Goal: Find specific page/section: Find specific page/section

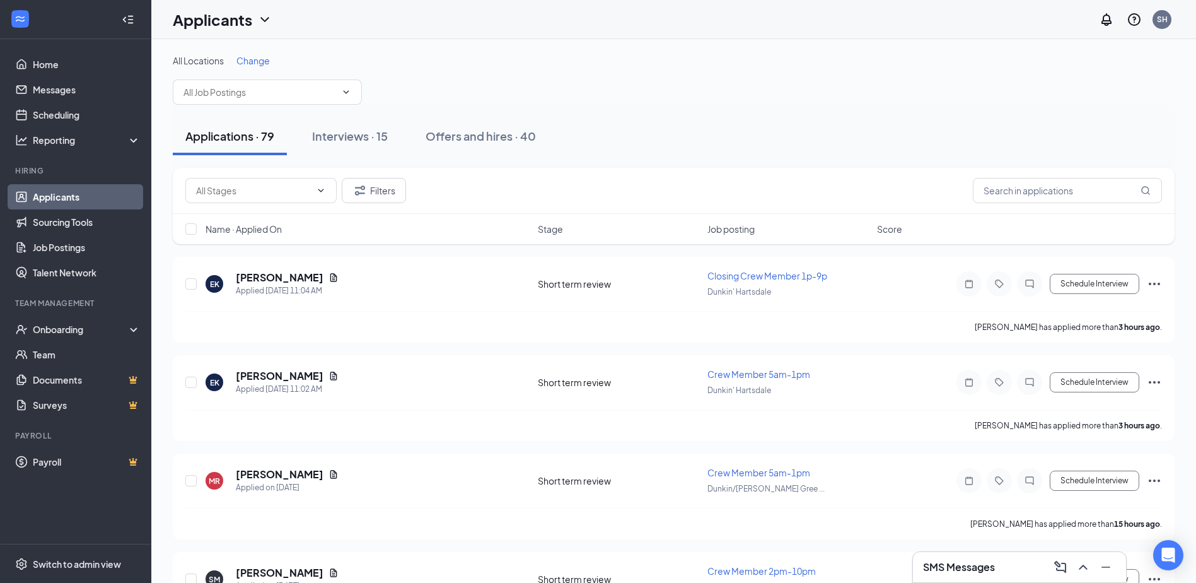
click at [74, 189] on link "Applicants" at bounding box center [87, 196] width 108 height 25
click at [80, 65] on link "Home" at bounding box center [87, 64] width 108 height 25
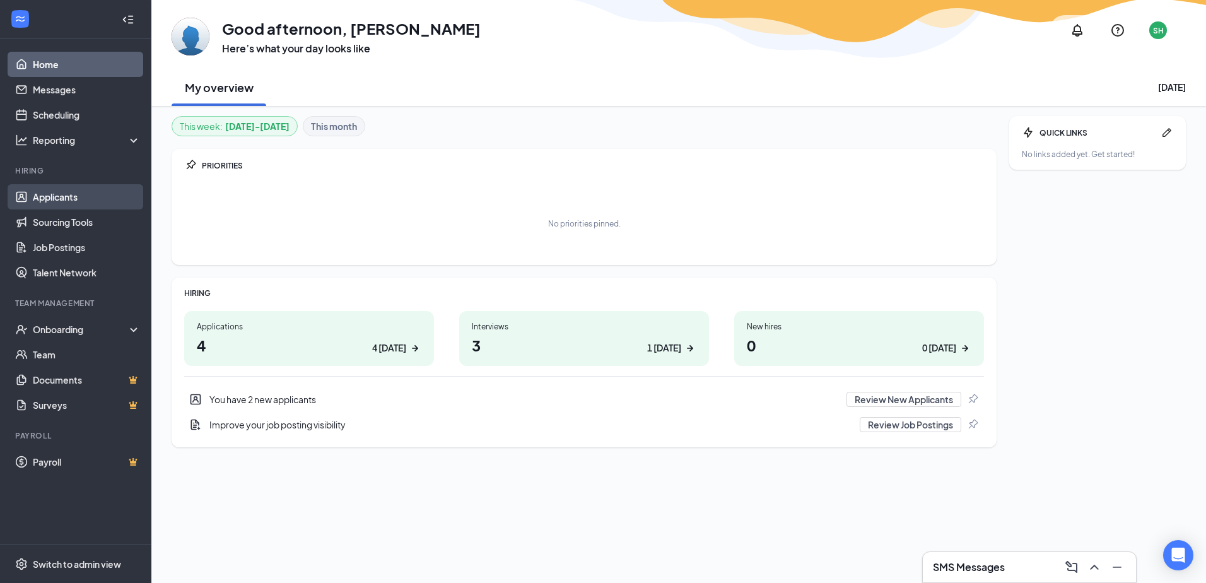
click at [77, 199] on link "Applicants" at bounding box center [87, 196] width 108 height 25
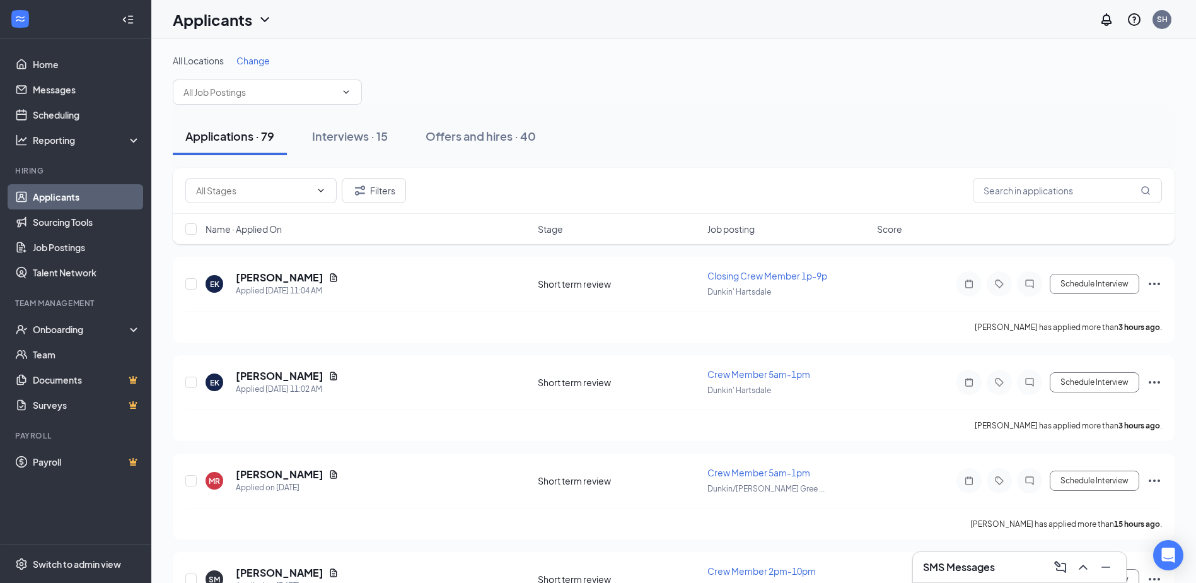
click at [134, 21] on div at bounding box center [127, 19] width 25 height 25
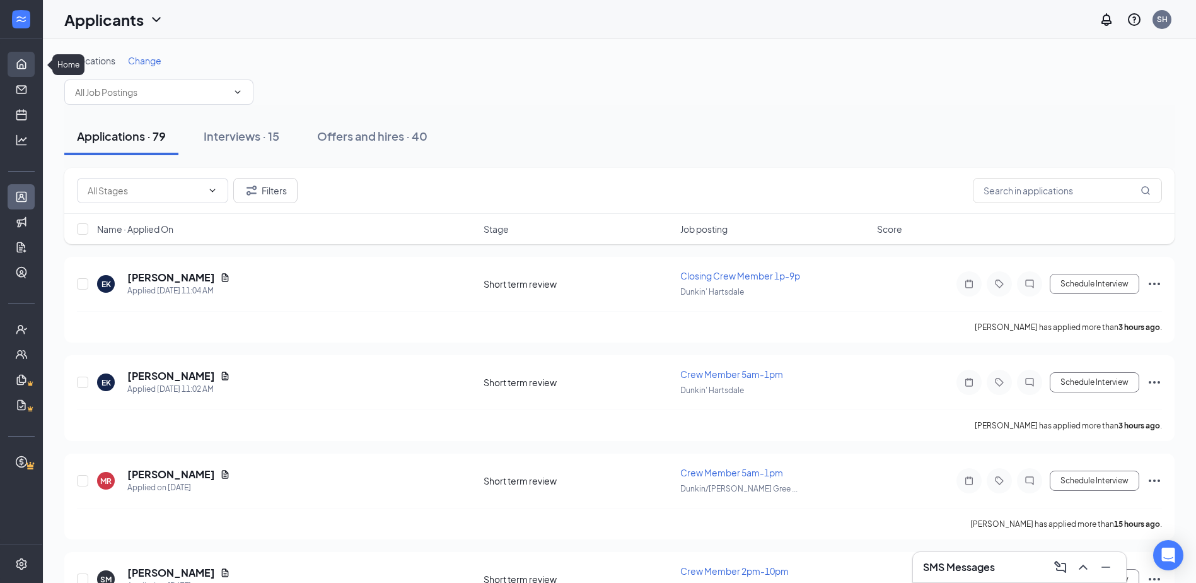
click at [33, 56] on link "Home" at bounding box center [39, 64] width 13 height 25
